Goal: Task Accomplishment & Management: Complete application form

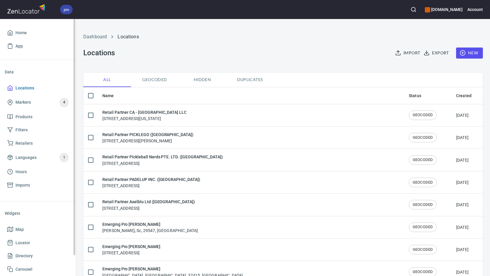
checkbox input "false"
click at [32, 87] on span "Locations" at bounding box center [24, 87] width 19 height 7
click at [466, 54] on span "New" at bounding box center [469, 52] width 17 height 7
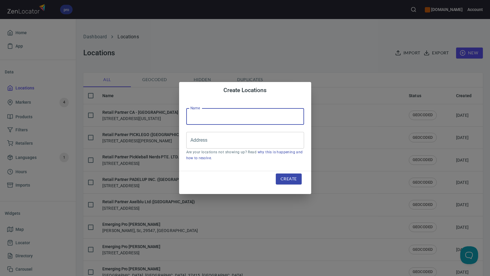
click at [250, 115] on input "text" at bounding box center [245, 116] width 118 height 17
paste input "BP SPORTS ([GEOGRAPHIC_DATA])"
type input "Retail Partner BP SPORTS ([GEOGRAPHIC_DATA])"
click at [231, 144] on input "Address" at bounding box center [241, 140] width 104 height 11
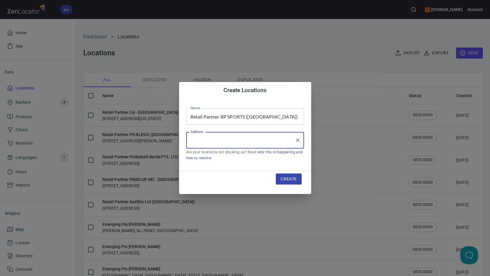
paste input "Factory Phnom Penh WS1"
drag, startPoint x: 248, startPoint y: 142, endPoint x: 175, endPoint y: 143, distance: 73.2
click at [175, 143] on div "Create Locations Name Retail Partner BP SPORTS ([GEOGRAPHIC_DATA]) Name Address…" at bounding box center [245, 138] width 490 height 276
paste input "Phnom Penh"
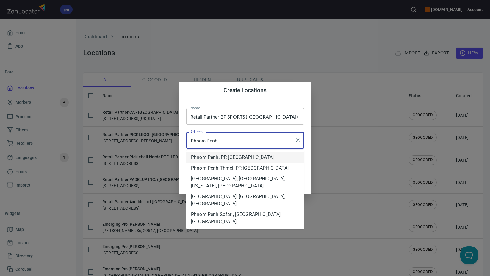
click at [240, 161] on li "Phnom Penh, PP, [GEOGRAPHIC_DATA]" at bounding box center [245, 157] width 118 height 11
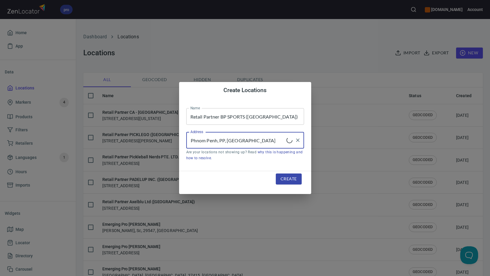
type input "Phnom Penh, PP, [GEOGRAPHIC_DATA]"
click at [292, 178] on span "Create" at bounding box center [289, 178] width 16 height 7
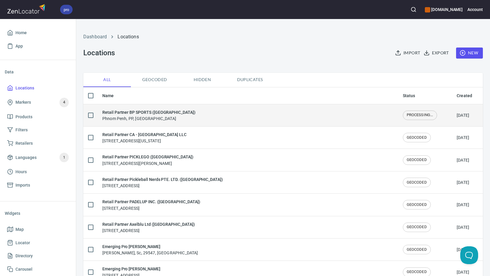
click at [189, 118] on div "Retail Partner BP SPORTS ([GEOGRAPHIC_DATA]) [GEOGRAPHIC_DATA], PP, [GEOGRAPHIC…" at bounding box center [247, 115] width 291 height 12
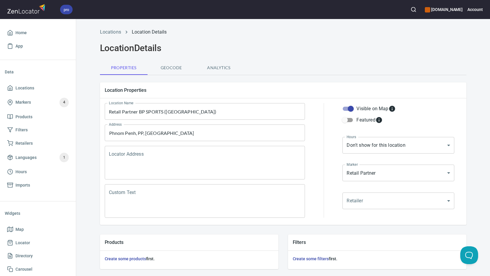
drag, startPoint x: 199, startPoint y: 156, endPoint x: 209, endPoint y: 156, distance: 9.8
click at [199, 156] on textarea "Locator Address" at bounding box center [205, 163] width 192 height 23
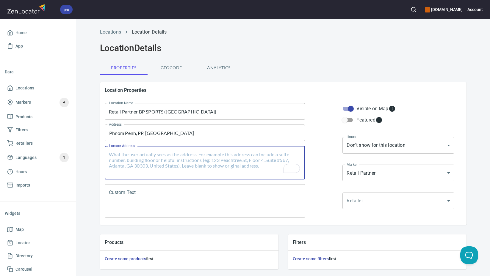
paste textarea "Factory [GEOGRAPHIC_DATA], [STREET_ADDRESS]"
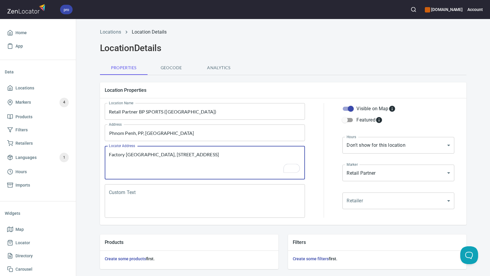
type textarea "Factory [GEOGRAPHIC_DATA], [STREET_ADDRESS]"
click at [275, 202] on textarea "Custom Text" at bounding box center [205, 201] width 192 height 23
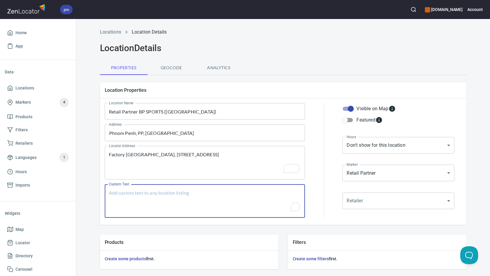
paste textarea "Brands Carried: SelkirkJoola, Six Zero, Apes, [PERSON_NAME], Hesacore Return Po…"
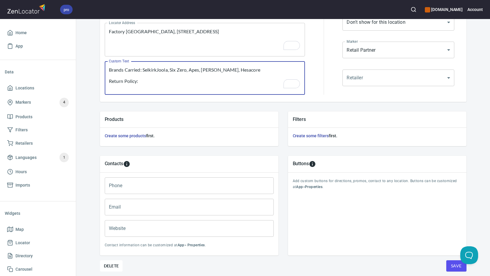
scroll to position [123, 0]
type textarea "Brands Carried: SelkirkJoola, Six Zero, Apes, [PERSON_NAME], Hesacore Return Po…"
click at [179, 182] on input "Phone" at bounding box center [189, 186] width 169 height 17
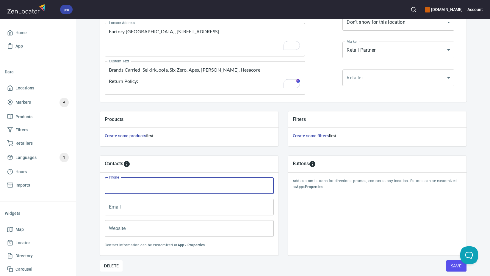
paste input "[PHONE_NUMBER]"
type input "[PHONE_NUMBER]"
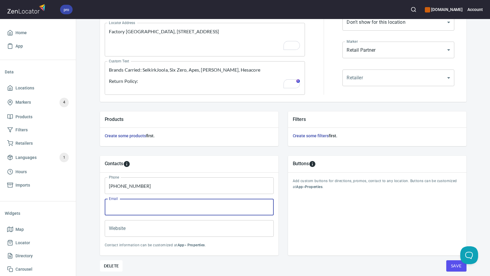
paste input "[EMAIL_ADDRESS][DOMAIN_NAME]"
type input "[EMAIL_ADDRESS][DOMAIN_NAME]"
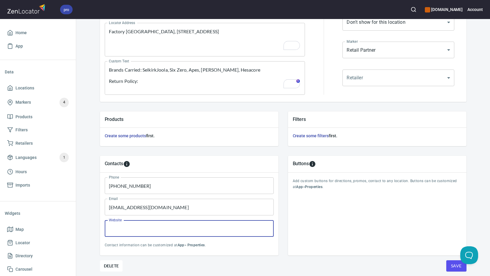
paste input "[URL][DOMAIN_NAME]"
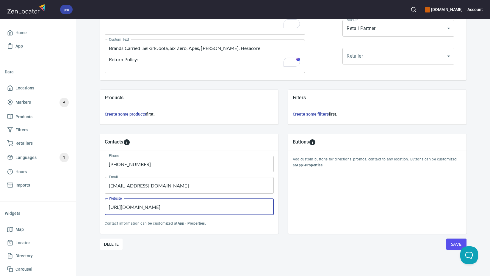
scroll to position [145, 0]
type input "[URL][DOMAIN_NAME]"
click at [451, 247] on span "Save" at bounding box center [456, 244] width 11 height 7
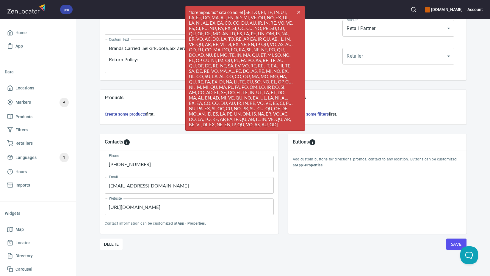
click at [253, 232] on div "Phone [PHONE_NUMBER] Phone Email [EMAIL_ADDRESS][DOMAIN_NAME] Email Website [UR…" at bounding box center [189, 192] width 178 height 83
drag, startPoint x: 166, startPoint y: 110, endPoint x: 167, endPoint y: 107, distance: 3.0
click at [166, 110] on div "Create some products first." at bounding box center [189, 115] width 178 height 18
click at [300, 12] on icon "cross" at bounding box center [298, 12] width 5 height 5
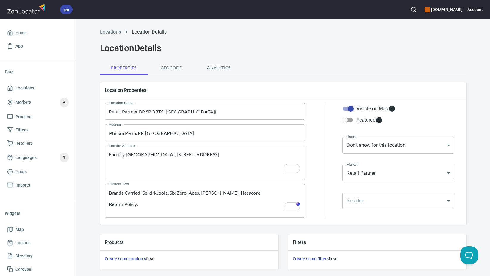
scroll to position [0, 0]
click at [186, 134] on input "Phnom Penh, PP, [GEOGRAPHIC_DATA]" at bounding box center [200, 132] width 186 height 11
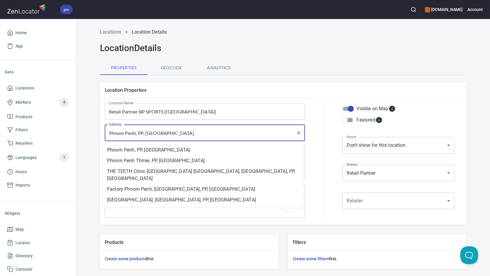
click at [186, 134] on input "Phnom Penh, PP, [GEOGRAPHIC_DATA]" at bounding box center [200, 132] width 186 height 11
click at [181, 151] on li "Phnom Penh, PP, [GEOGRAPHIC_DATA]" at bounding box center [202, 150] width 200 height 11
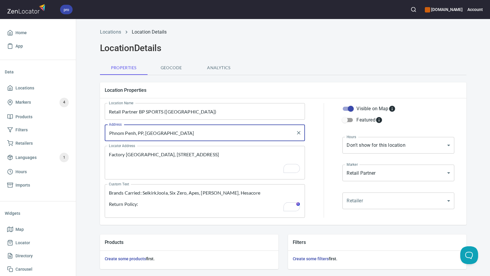
scroll to position [145, 0]
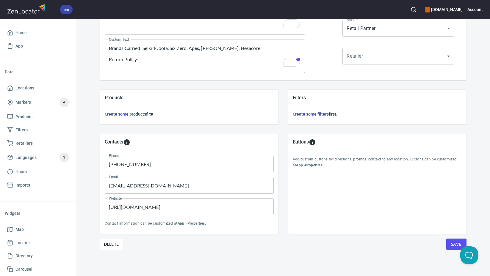
click at [451, 243] on span "Save" at bounding box center [456, 244] width 11 height 7
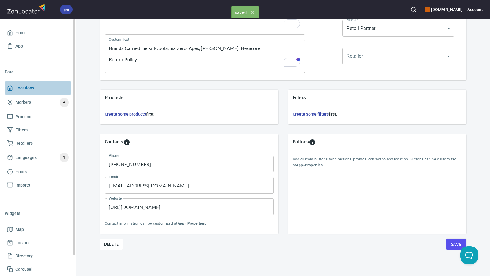
click at [49, 88] on span "Locations" at bounding box center [38, 87] width 62 height 7
